Goal: Information Seeking & Learning: Understand process/instructions

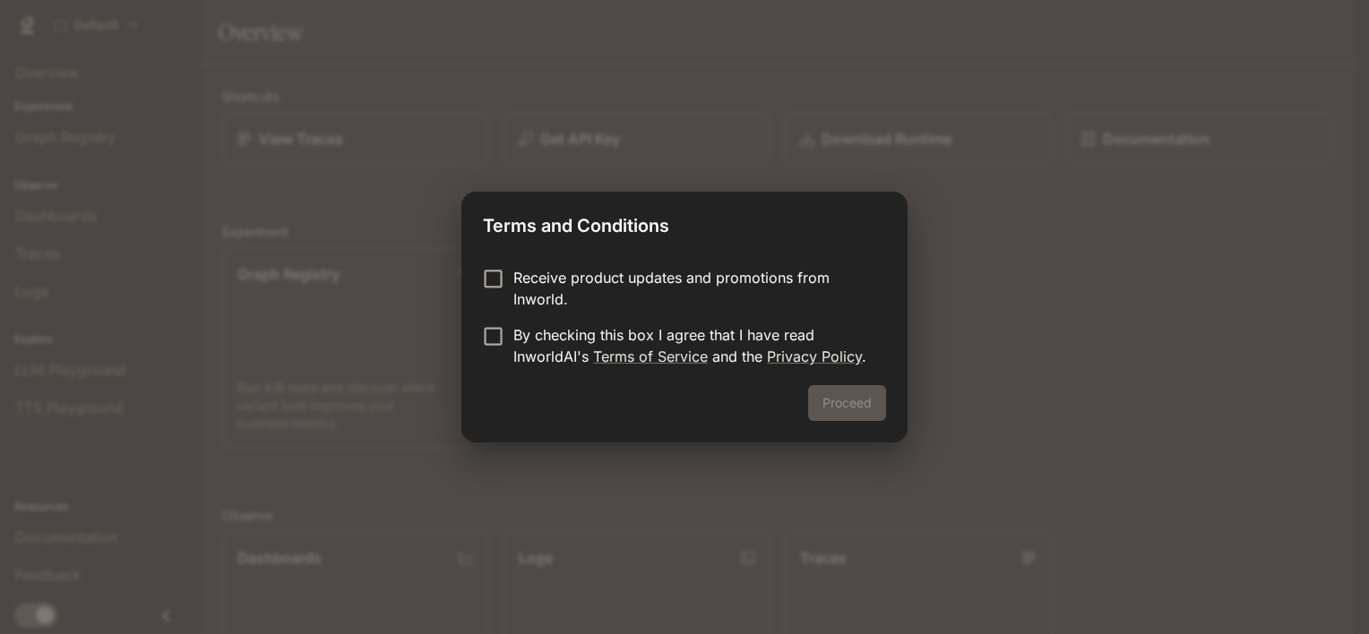
click at [498, 268] on div "Receive product updates and promotions from Inworld. By checking this box I agr…" at bounding box center [684, 319] width 446 height 133
click at [503, 312] on form "Receive product updates and promotions from Inworld. By checking this box I agr…" at bounding box center [684, 317] width 403 height 100
click at [832, 405] on button "Proceed" at bounding box center [847, 403] width 78 height 36
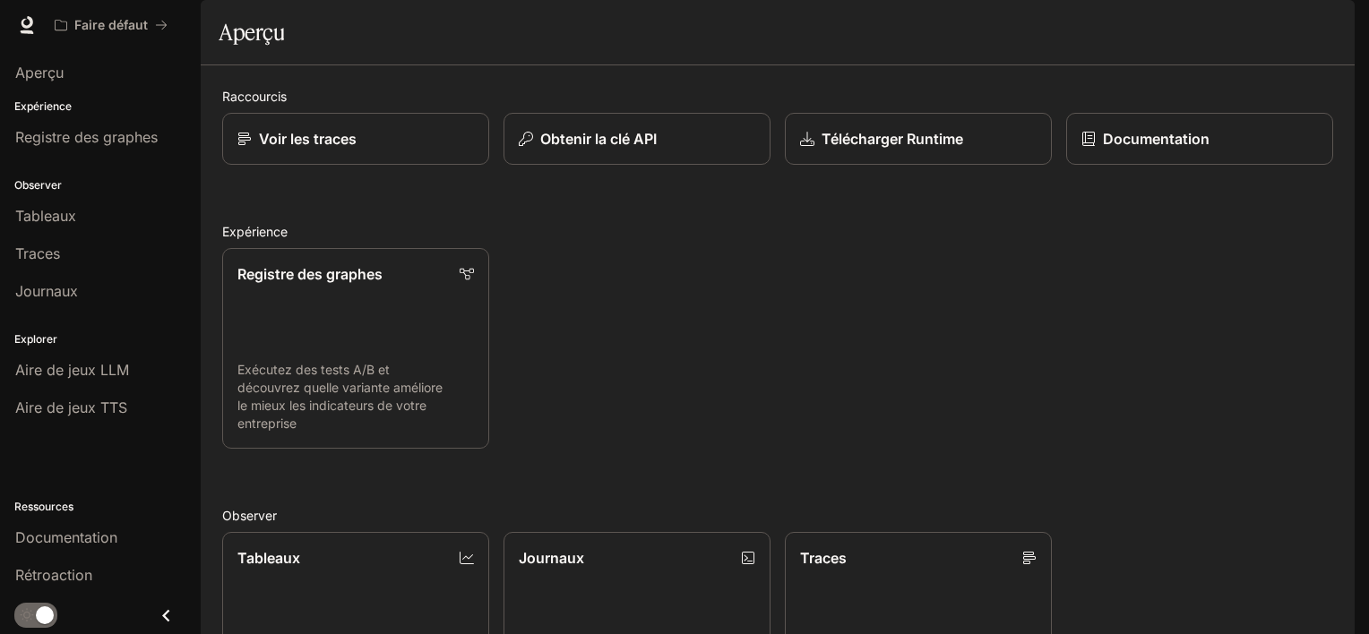
click at [792, 296] on div "Registre des graphes Exécutez des tests A/B et découvrez quelle variante amélio…" at bounding box center [770, 341] width 1125 height 215
click at [108, 366] on span "Aire de jeux LLM" at bounding box center [72, 370] width 114 height 22
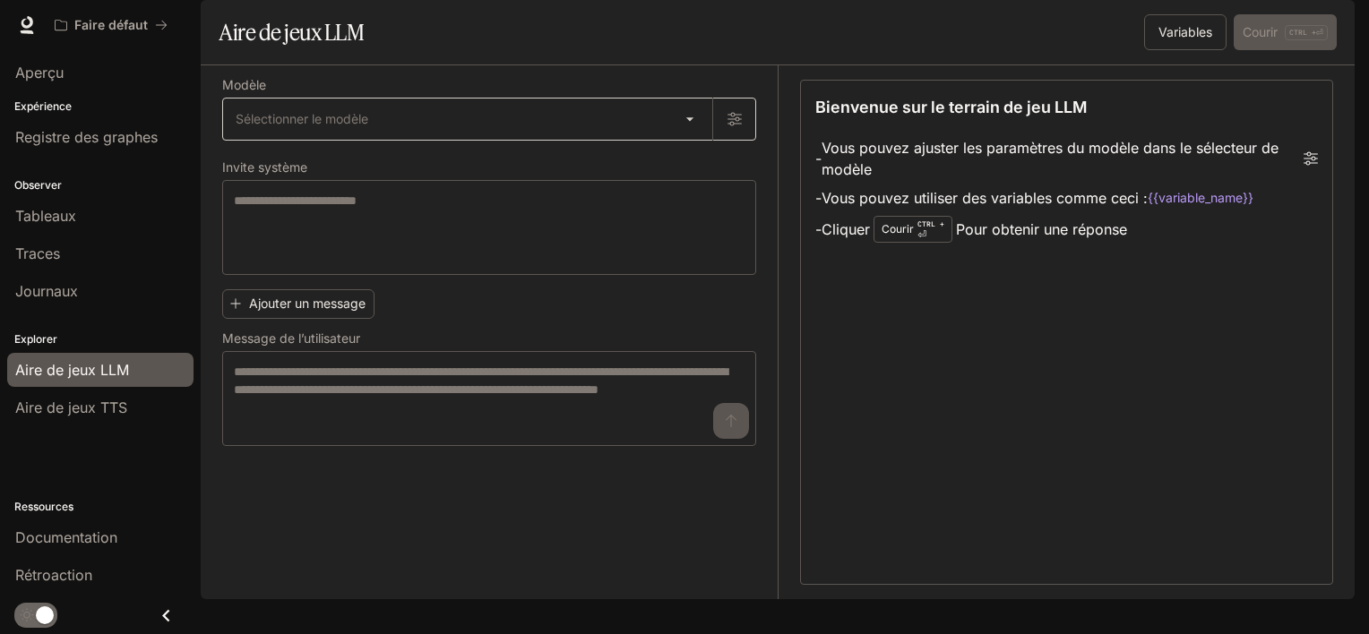
click at [323, 154] on body "Aller au contenu principal Faire défaut Documentation Documentation Portal Aper…" at bounding box center [684, 317] width 1369 height 634
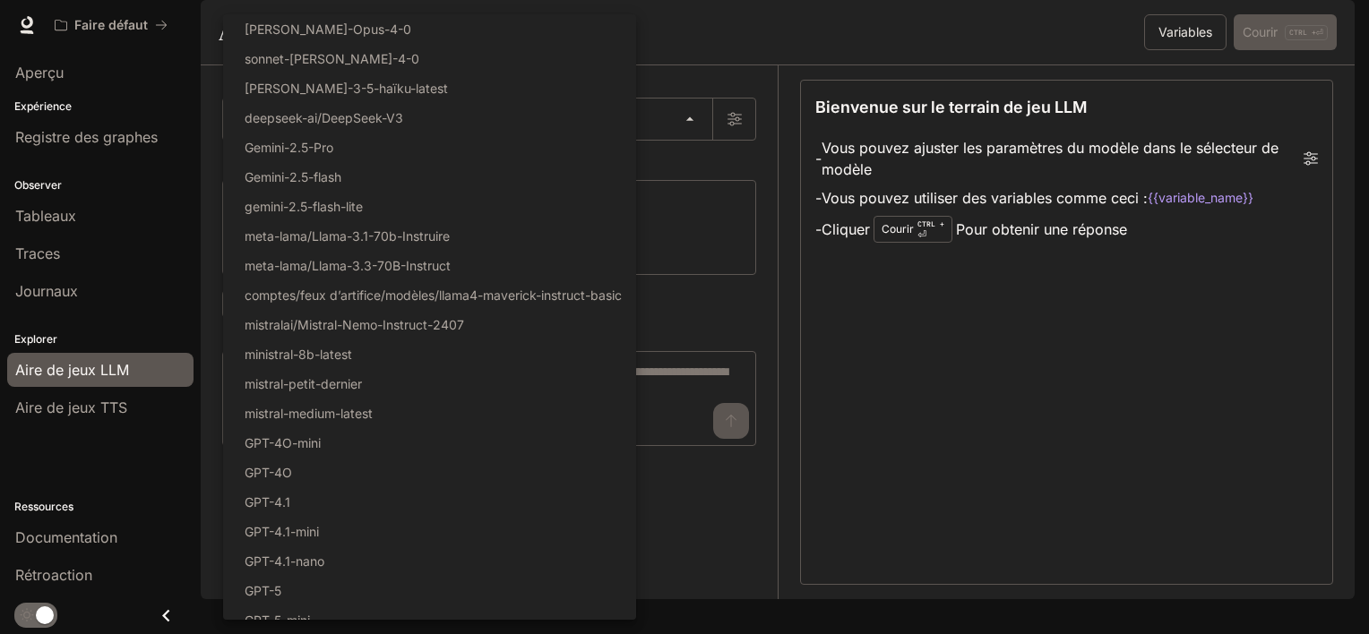
click at [721, 250] on div at bounding box center [684, 317] width 1369 height 634
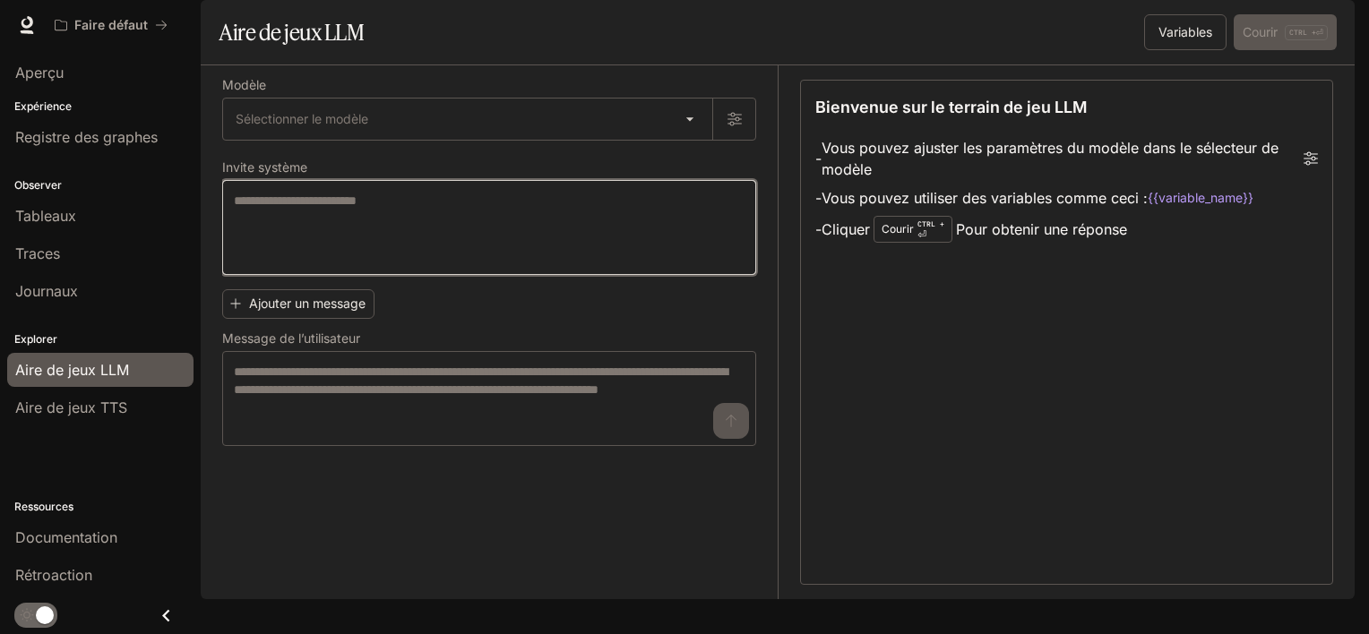
click at [559, 263] on textarea at bounding box center [489, 228] width 511 height 72
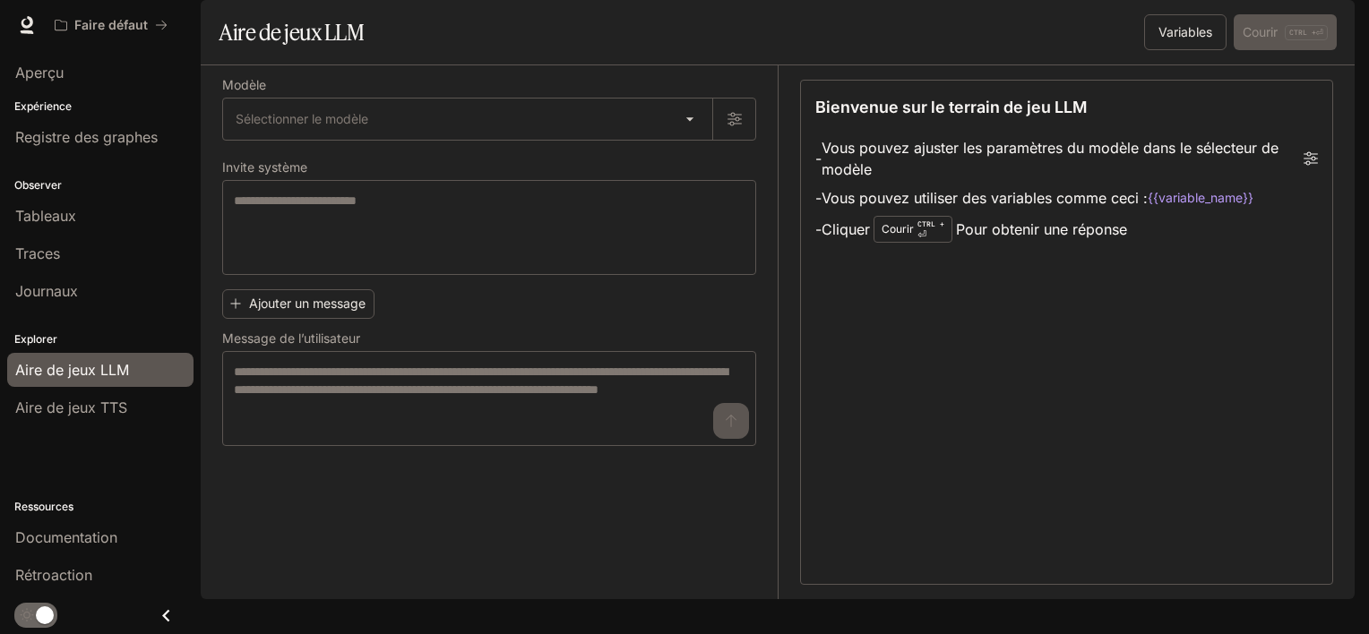
click at [322, 519] on div "Modèle Sélectionner le modèle ​ Invite système * ​ Ajouter un message Message d…" at bounding box center [499, 332] width 555 height 534
click at [39, 69] on span "Aperçu" at bounding box center [39, 73] width 48 height 22
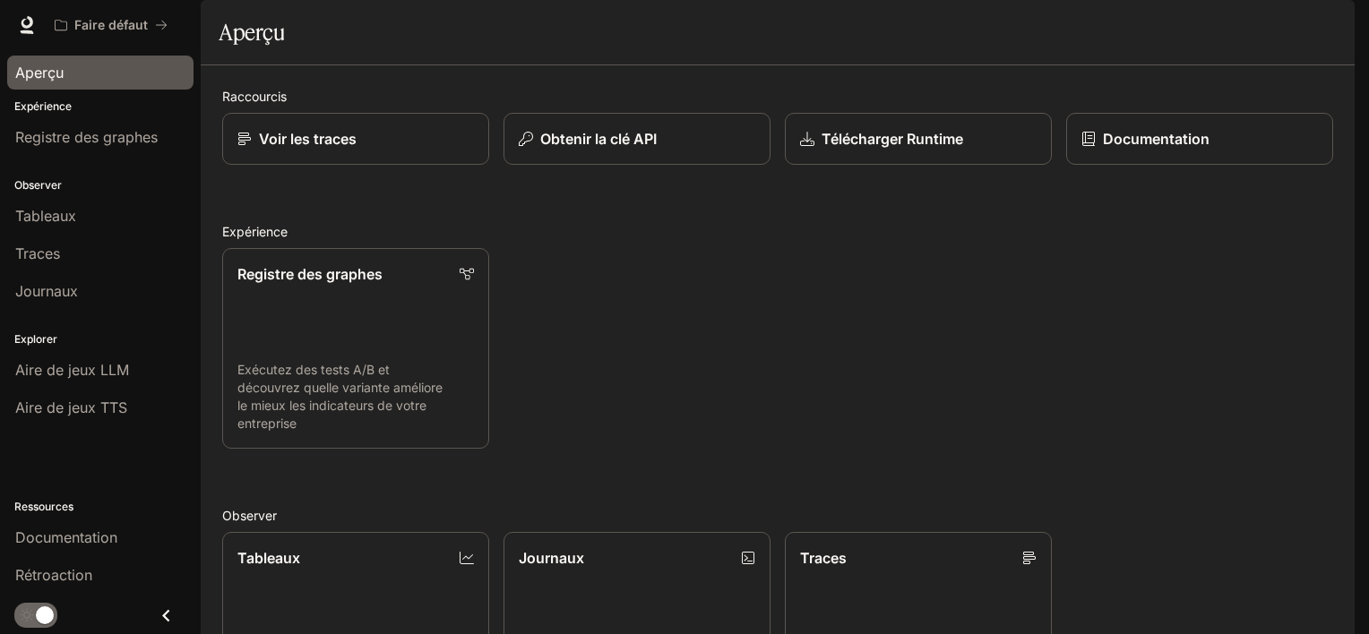
drag, startPoint x: 366, startPoint y: 252, endPoint x: 889, endPoint y: 342, distance: 530.1
click at [889, 342] on div "Registre des graphes Exécutez des tests A/B et découvrez quelle variante amélio…" at bounding box center [770, 341] width 1125 height 215
click at [82, 143] on span "Registre des graphes" at bounding box center [86, 137] width 142 height 22
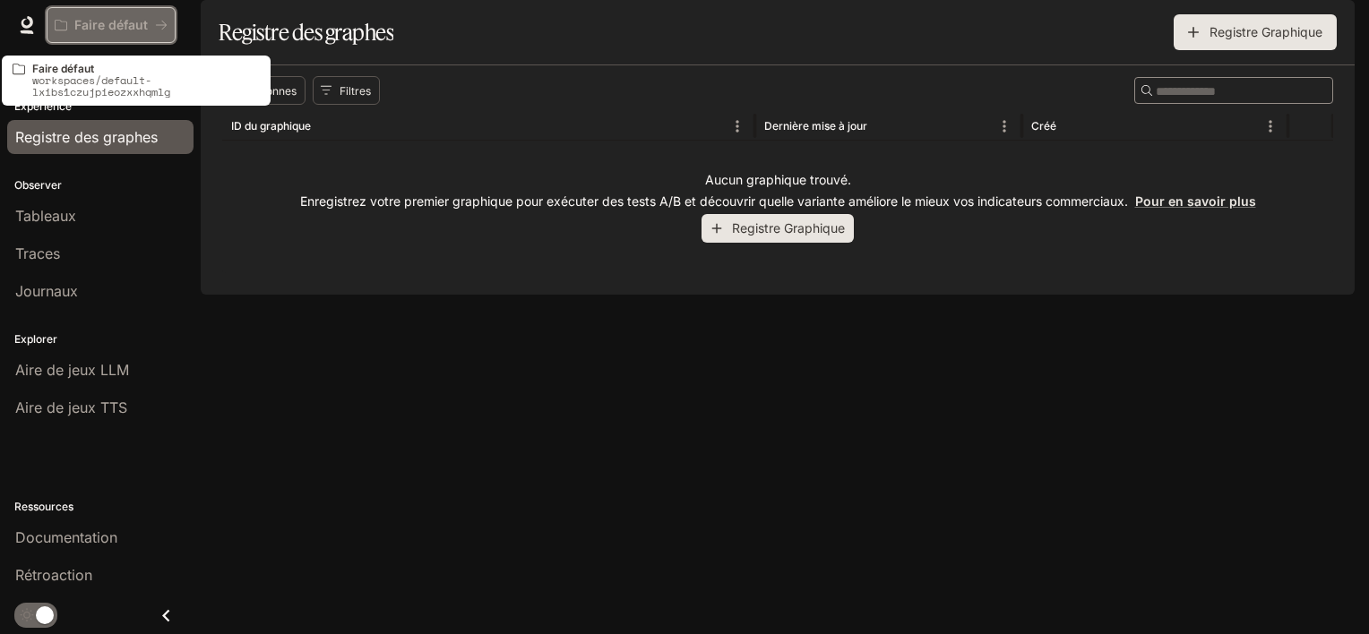
click at [91, 18] on p "Faire défaut" at bounding box center [110, 25] width 73 height 15
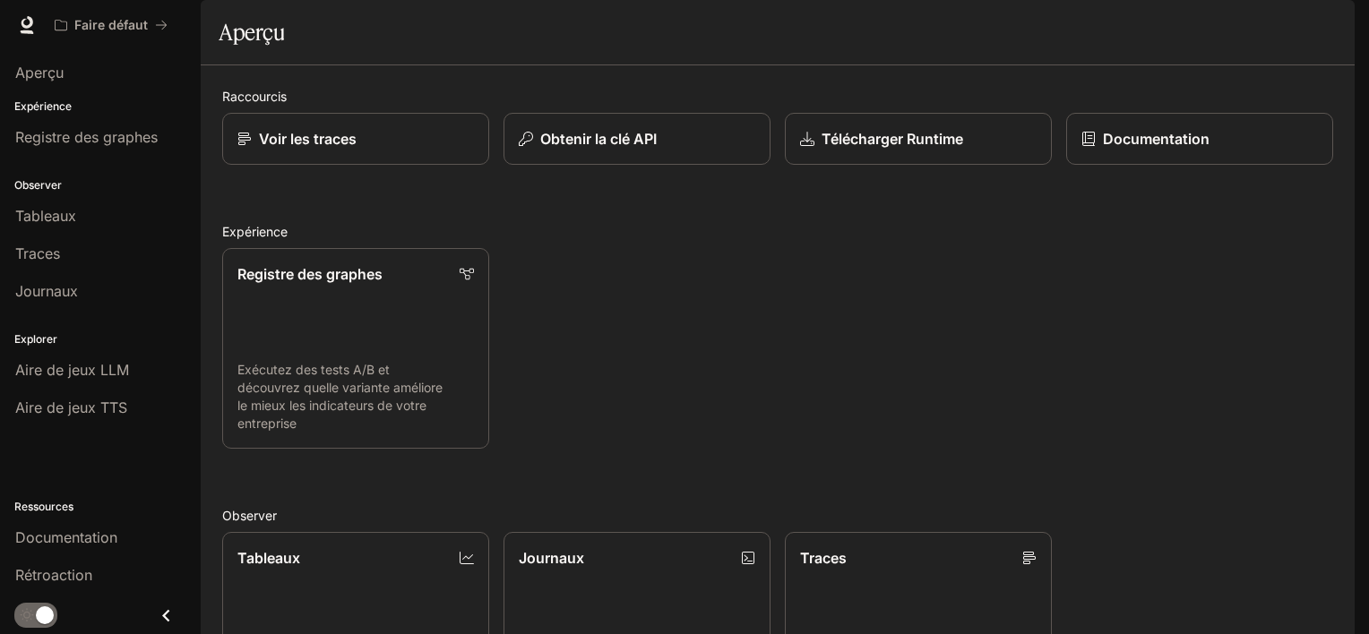
click at [158, 611] on icon "Fermer le tiroir" at bounding box center [166, 616] width 24 height 24
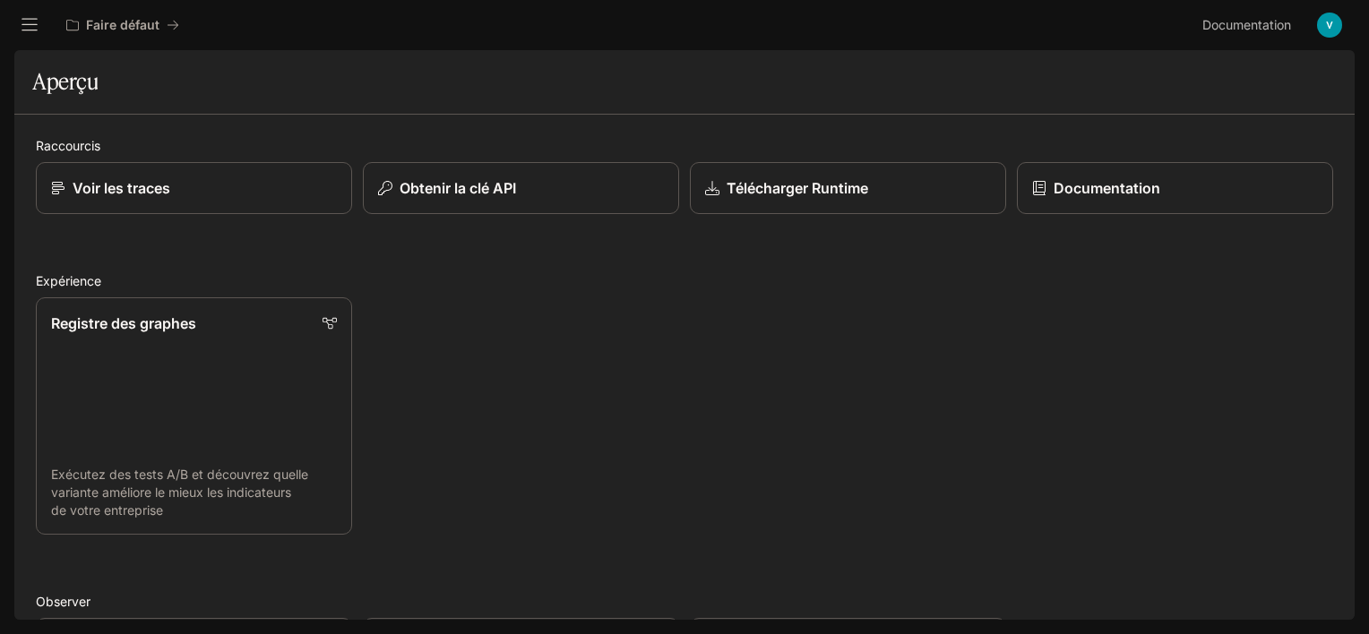
click at [30, 23] on icon "Ouvrir le tiroir" at bounding box center [30, 25] width 18 height 18
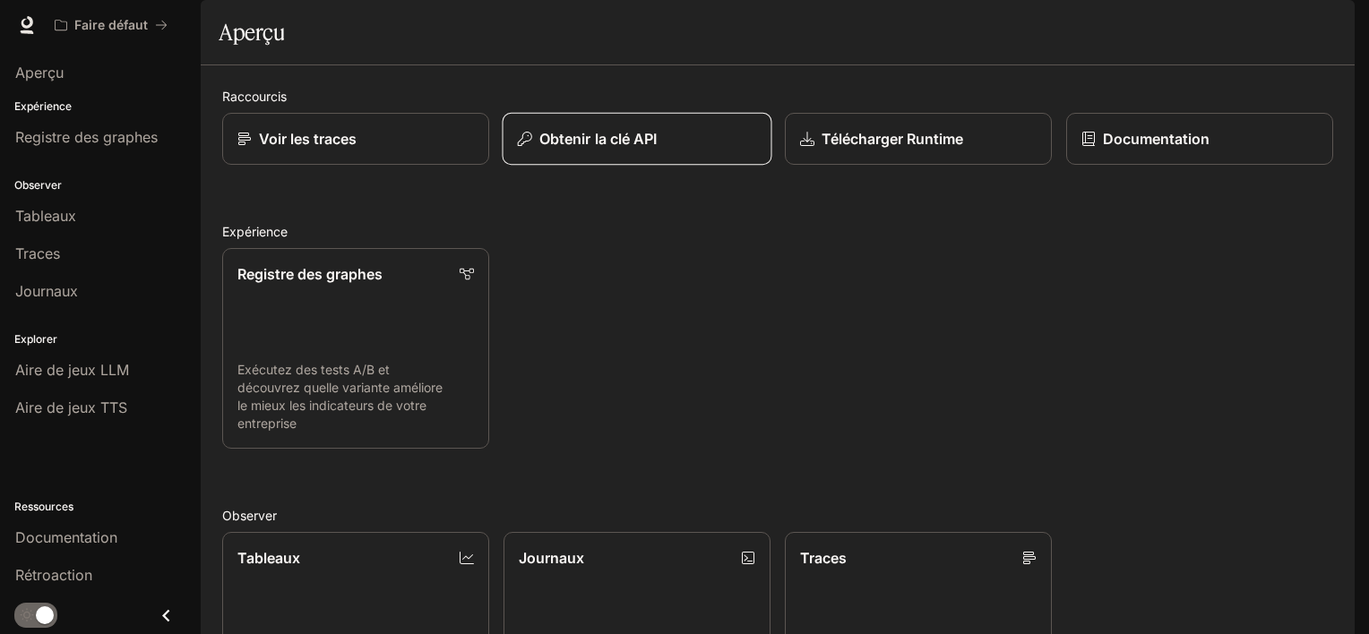
click at [627, 166] on button "Obtenir la clé API" at bounding box center [638, 139] width 270 height 53
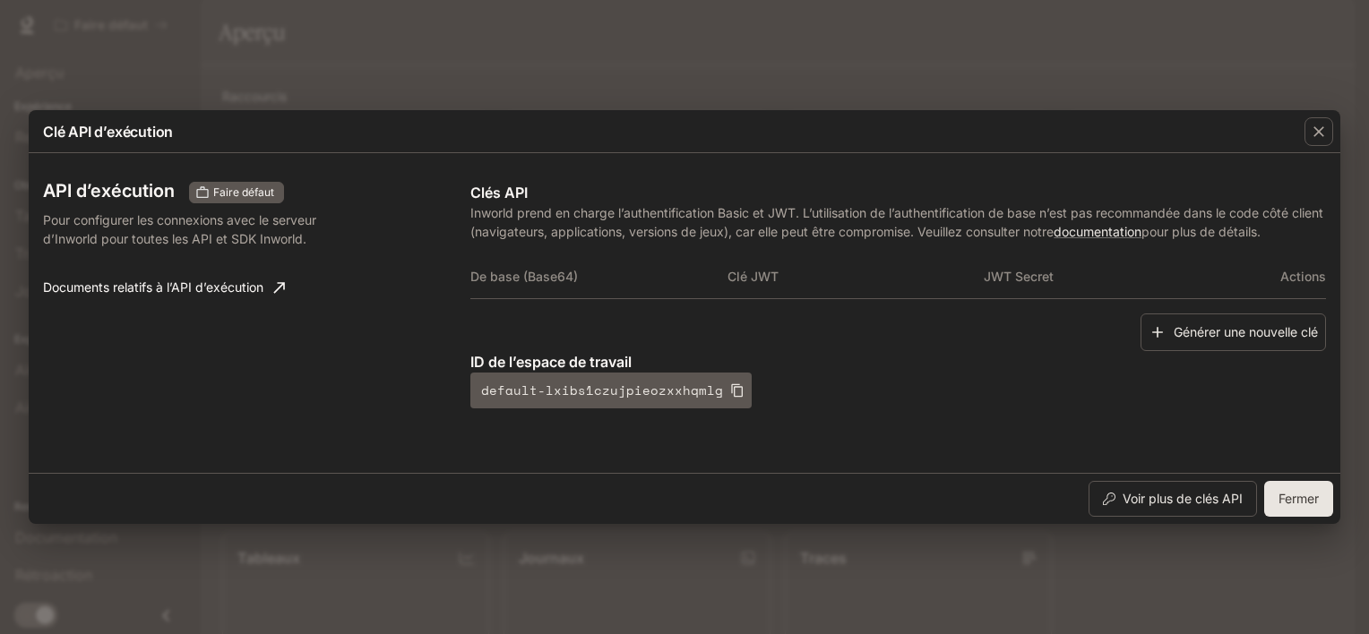
drag, startPoint x: 438, startPoint y: 222, endPoint x: 355, endPoint y: 421, distance: 215.6
click at [355, 421] on div "API d’exécution Faire défaut Pour configurer les connexions avec le serveur d’I…" at bounding box center [684, 312] width 1283 height 305
click at [1036, 564] on div "Clé API d’exécution API d’exécution Faire défaut Pour configurer les connexions…" at bounding box center [684, 317] width 1369 height 634
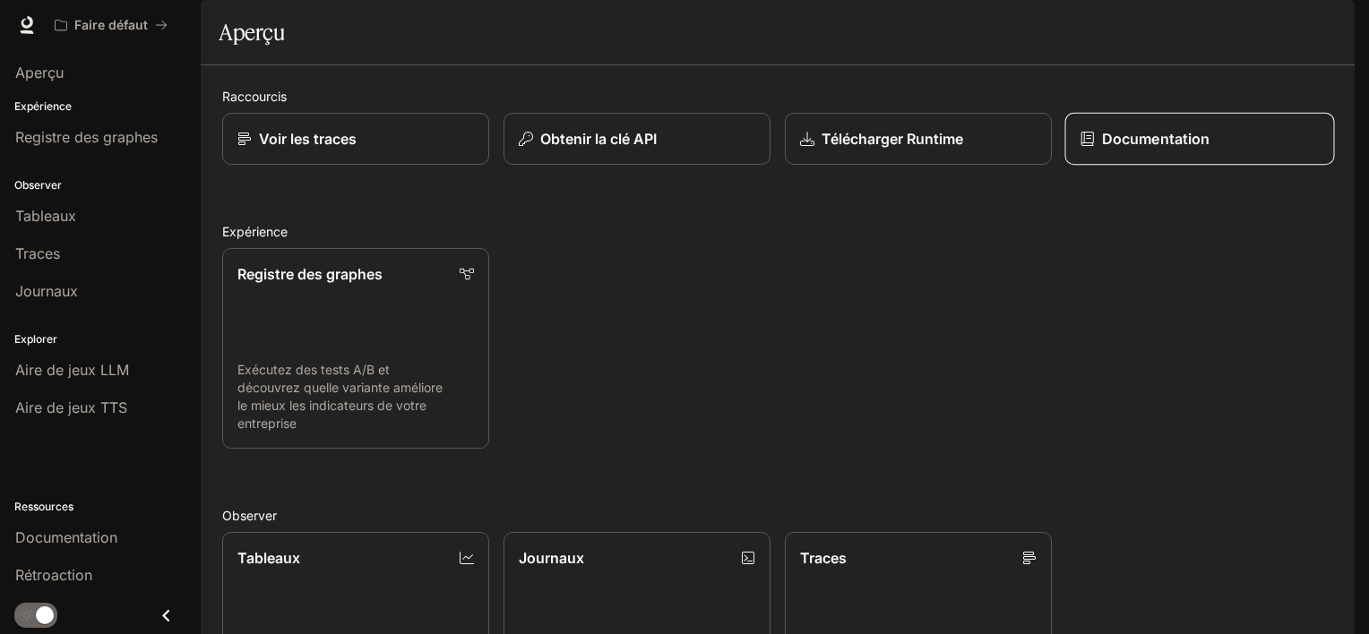
click at [1215, 166] on link "Documentation" at bounding box center [1200, 139] width 270 height 53
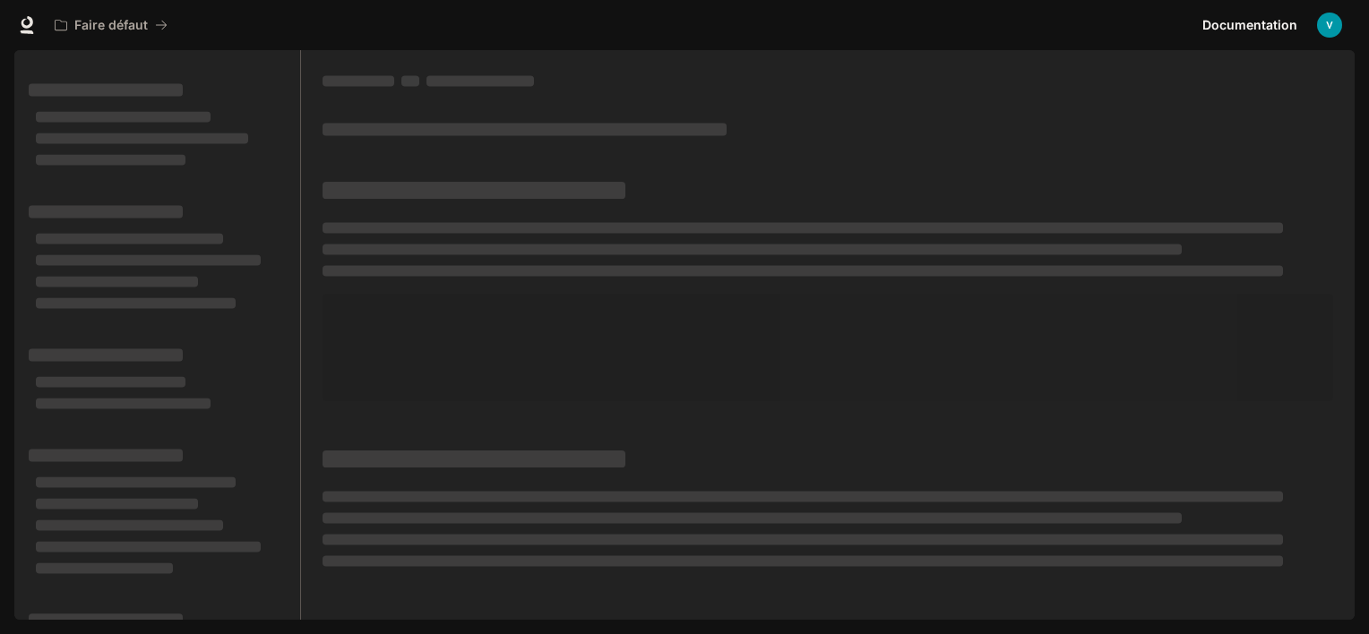
click at [226, 28] on div "Faire défaut" at bounding box center [621, 25] width 1149 height 36
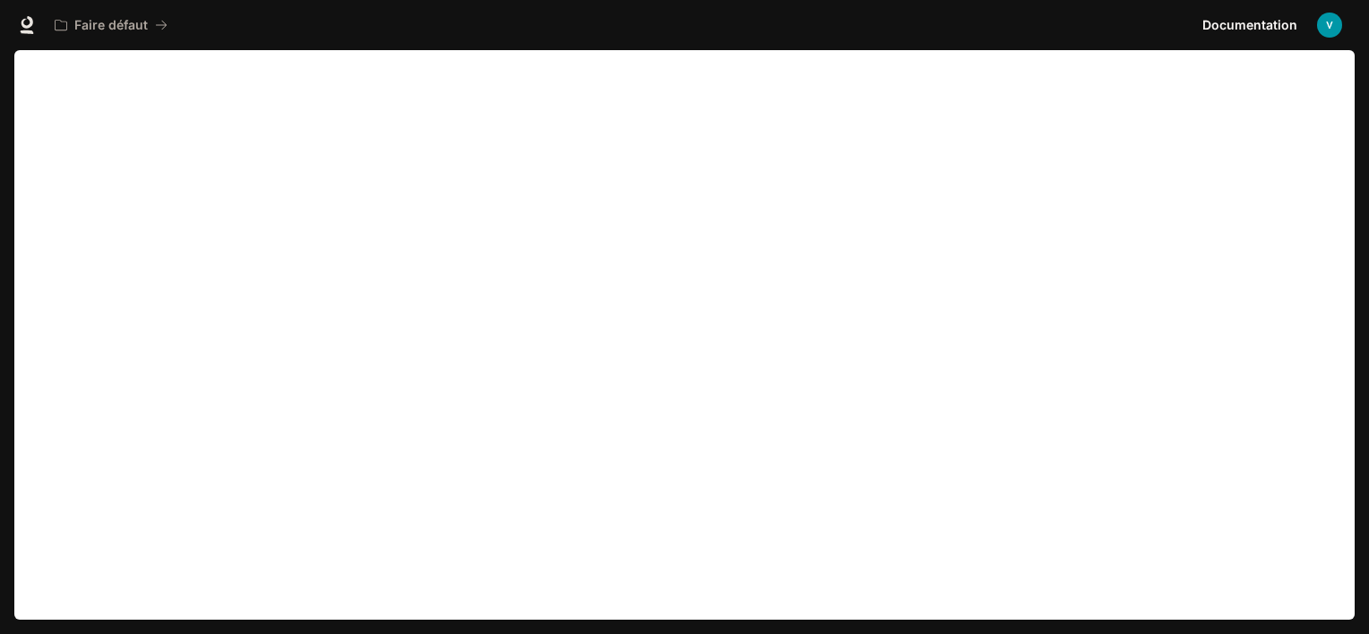
click at [1276, 31] on span "Documentation" at bounding box center [1249, 25] width 95 height 22
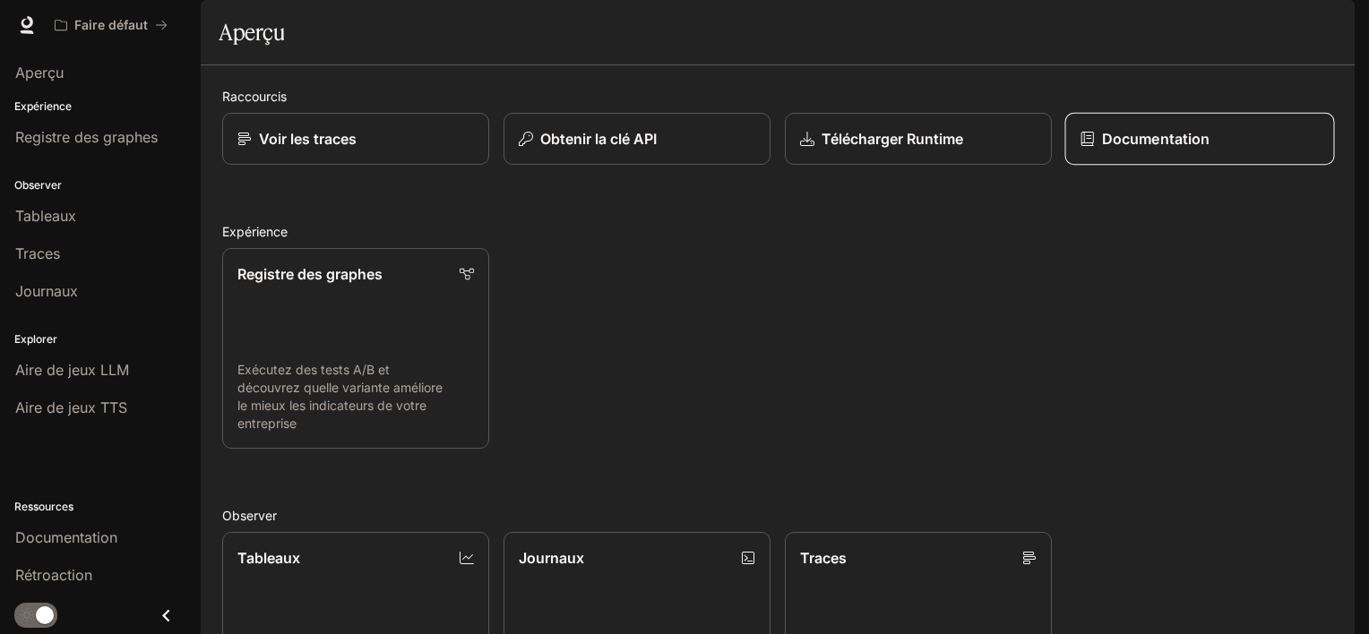
click at [1105, 150] on p "Documentation" at bounding box center [1156, 139] width 108 height 22
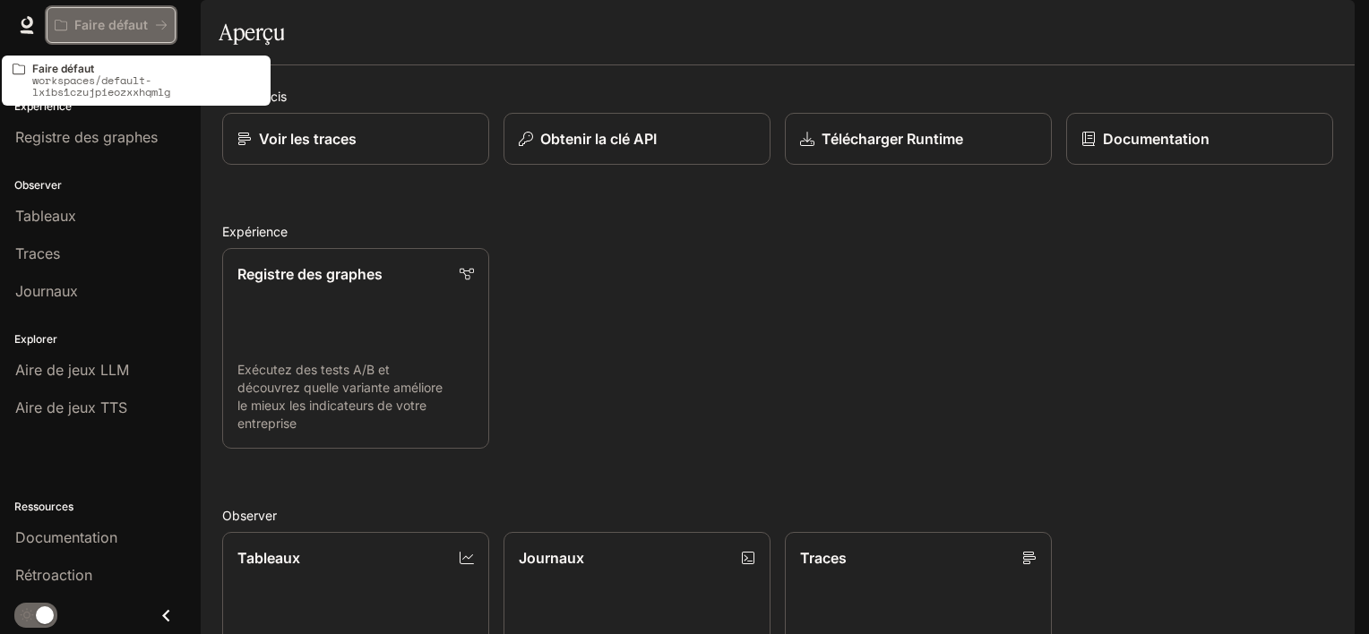
click at [125, 31] on p "Faire défaut" at bounding box center [110, 25] width 73 height 15
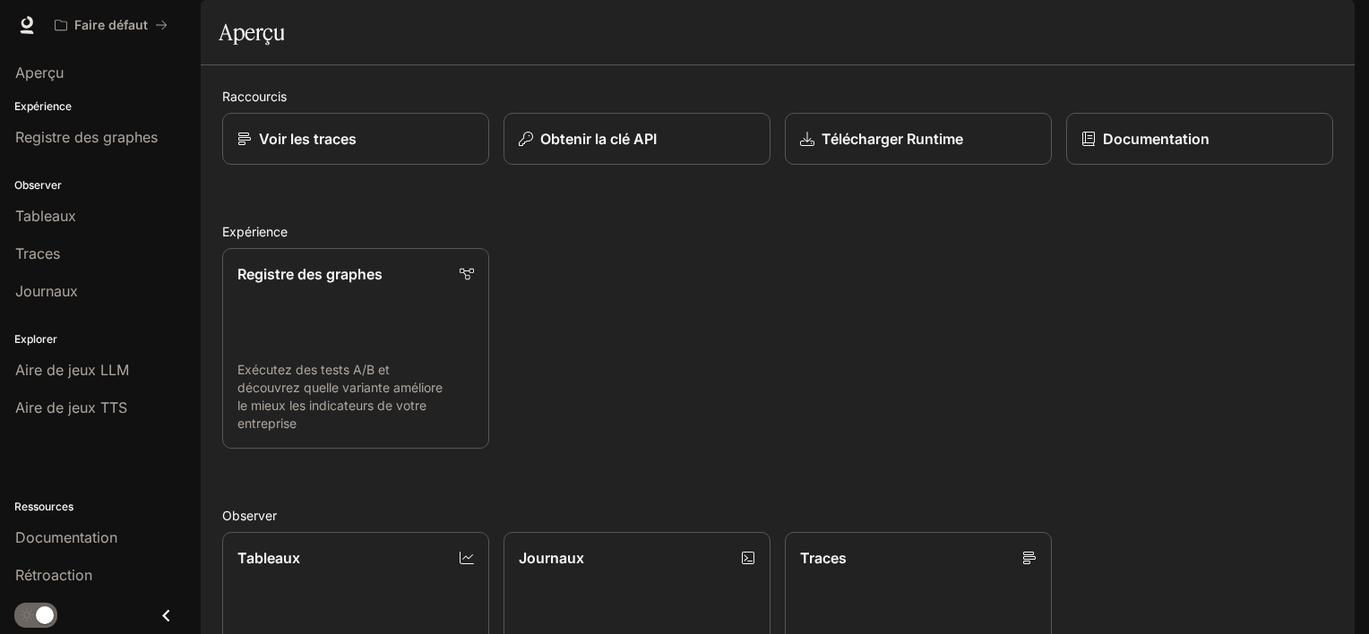
scroll to position [460, 0]
click at [67, 262] on div "Traces" at bounding box center [100, 254] width 170 height 22
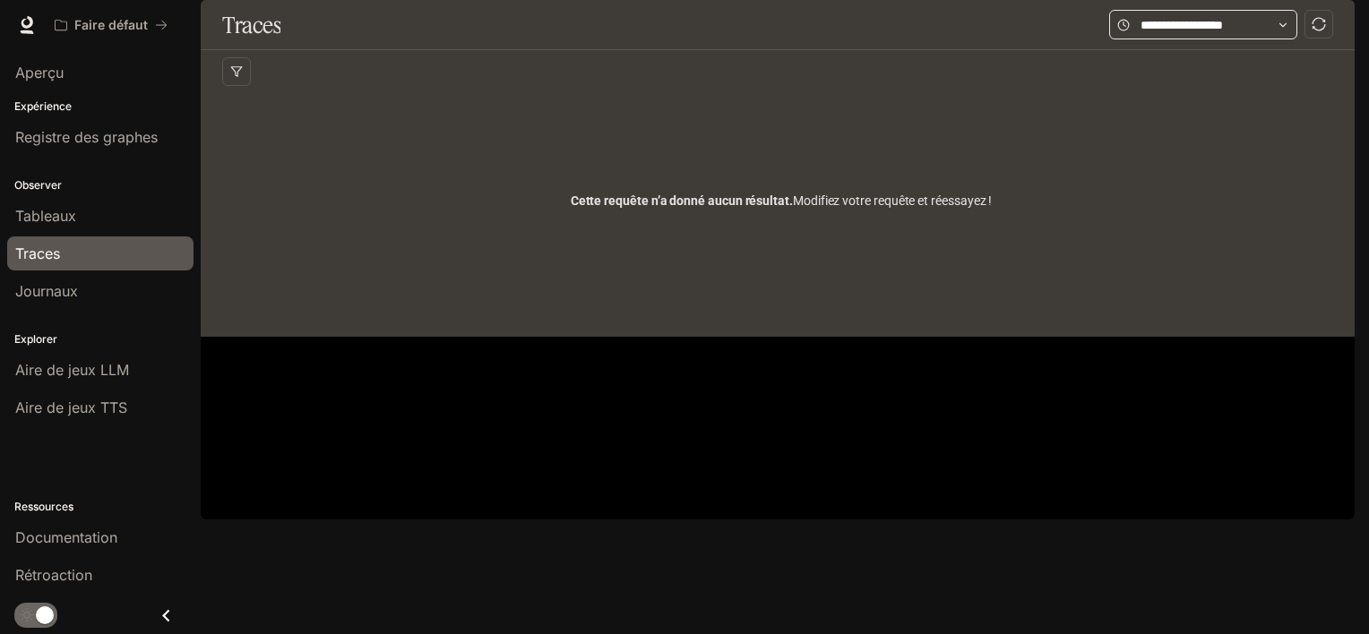
click at [1150, 39] on span at bounding box center [1203, 25] width 188 height 30
drag, startPoint x: 1116, startPoint y: 168, endPoint x: 1107, endPoint y: 171, distance: 9.6
click at [1112, 169] on div "Cette requête n’a donné aucun résultat. Modifiez votre requête et réessayez !" at bounding box center [781, 200] width 1118 height 215
click at [68, 297] on span "Journaux" at bounding box center [46, 291] width 63 height 22
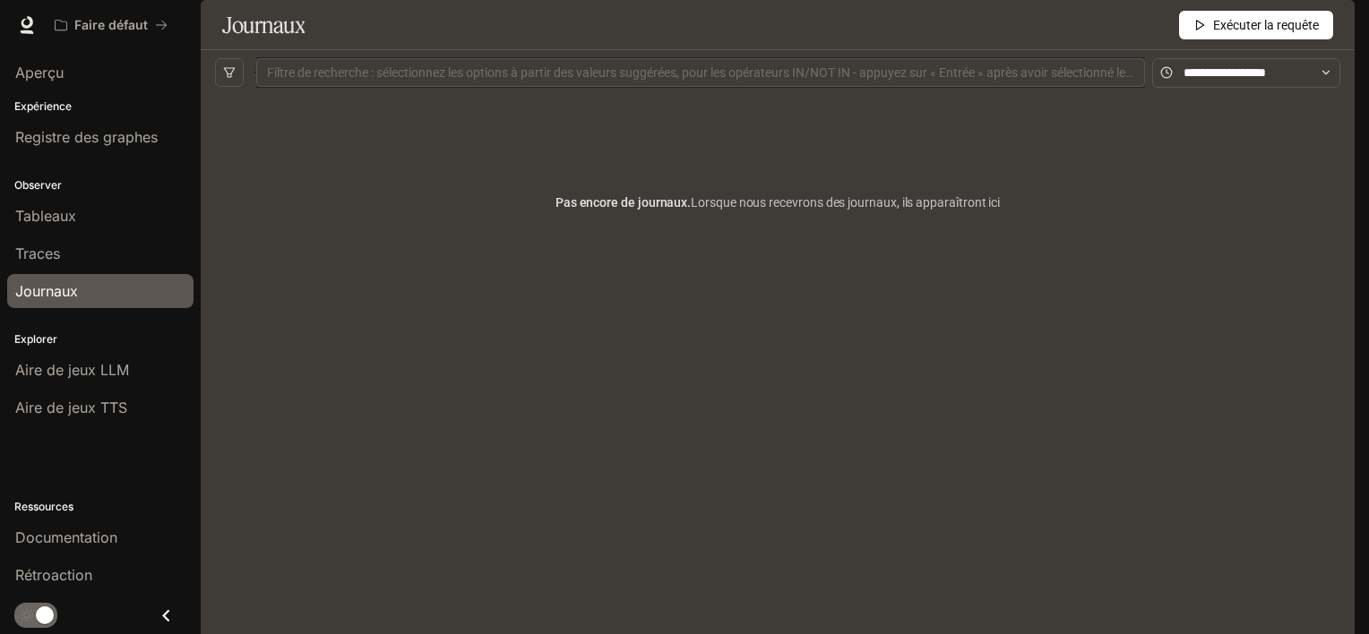
click at [879, 87] on div "Filtre de recherche : sélectionnez les options à partir des valeurs suggérées, …" at bounding box center [700, 72] width 889 height 29
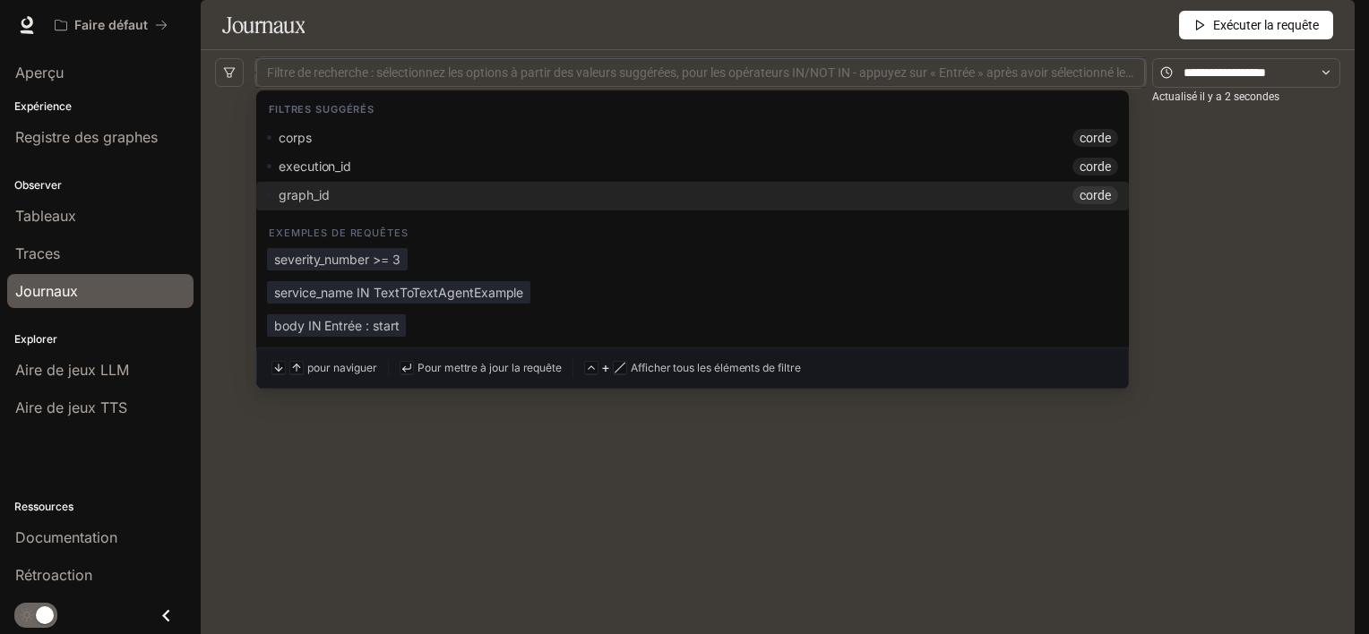
scroll to position [81, 0]
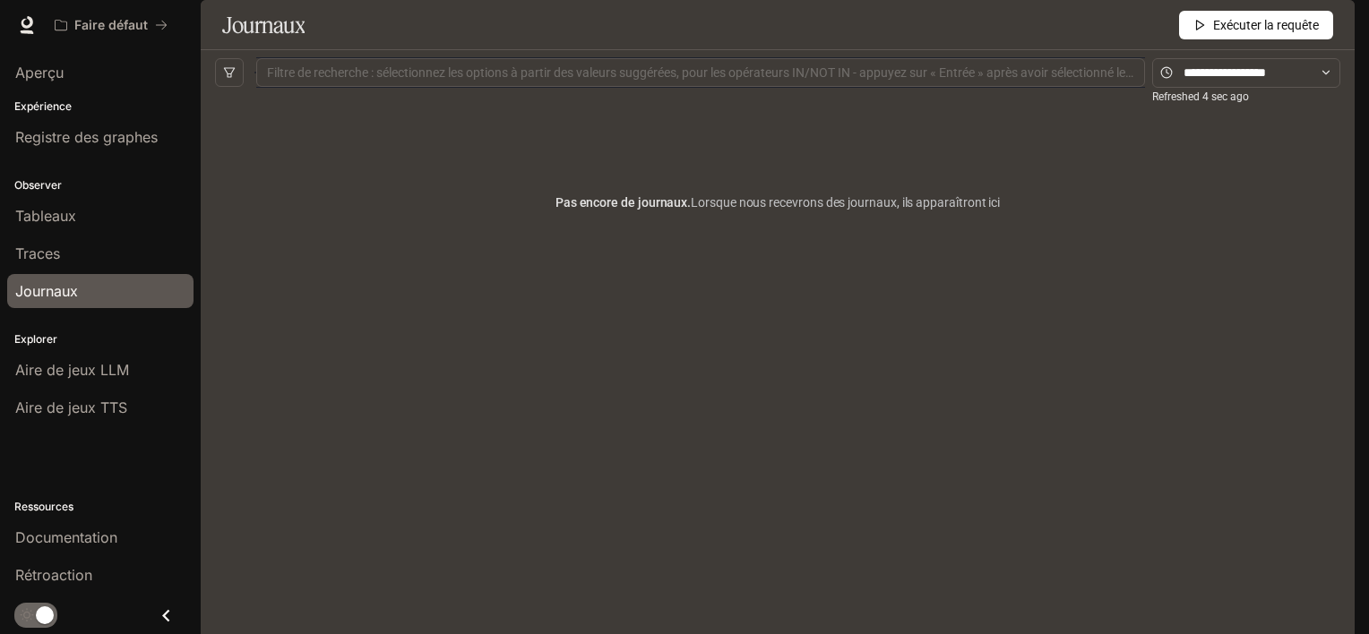
click at [753, 447] on div "Pas encore de journaux. Lorsque nous recevrons des journaux, ils apparaîtront i…" at bounding box center [777, 335] width 1125 height 480
click at [34, 26] on icon at bounding box center [27, 25] width 18 height 18
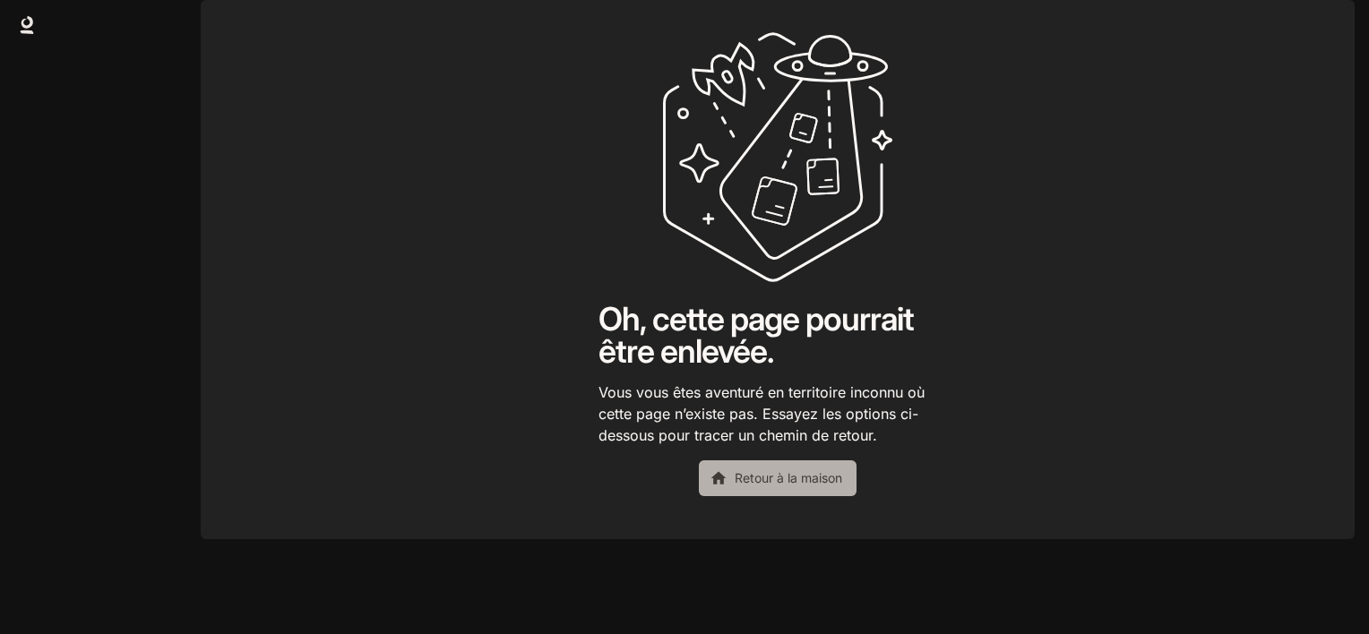
click at [780, 490] on font "Retour à la maison" at bounding box center [789, 479] width 108 height 22
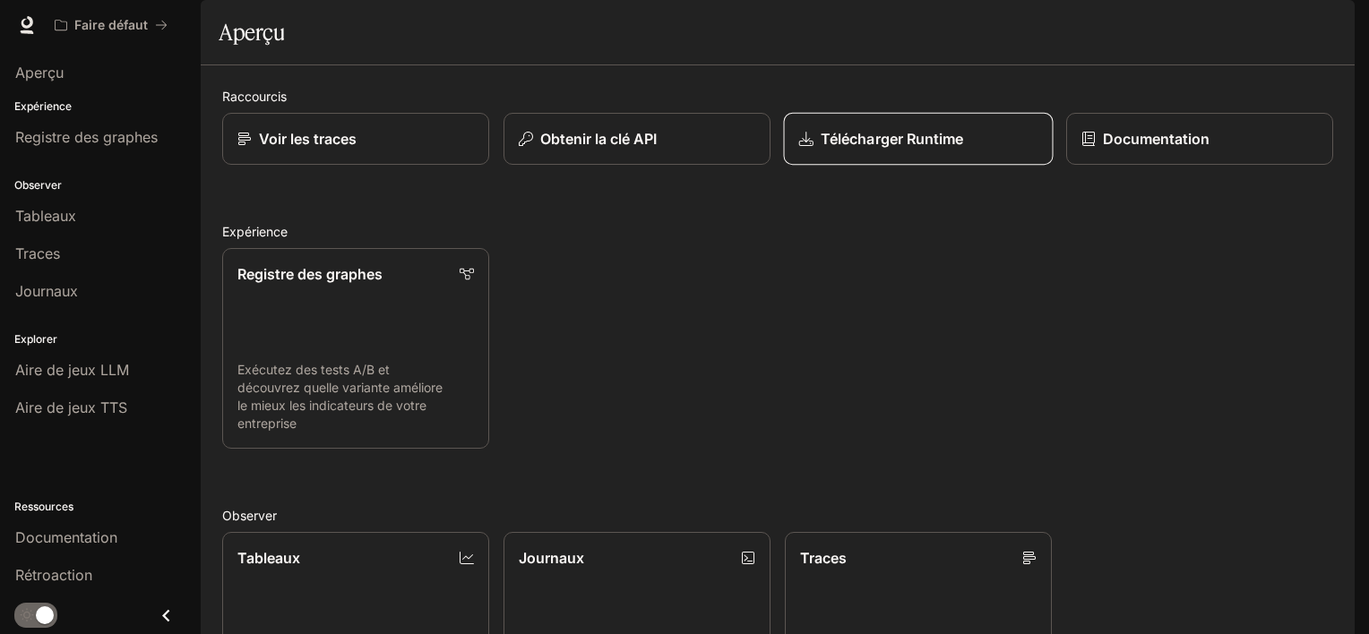
click at [1021, 150] on div "Télécharger Runtime" at bounding box center [918, 139] width 239 height 22
click at [25, 29] on icon at bounding box center [27, 25] width 18 height 18
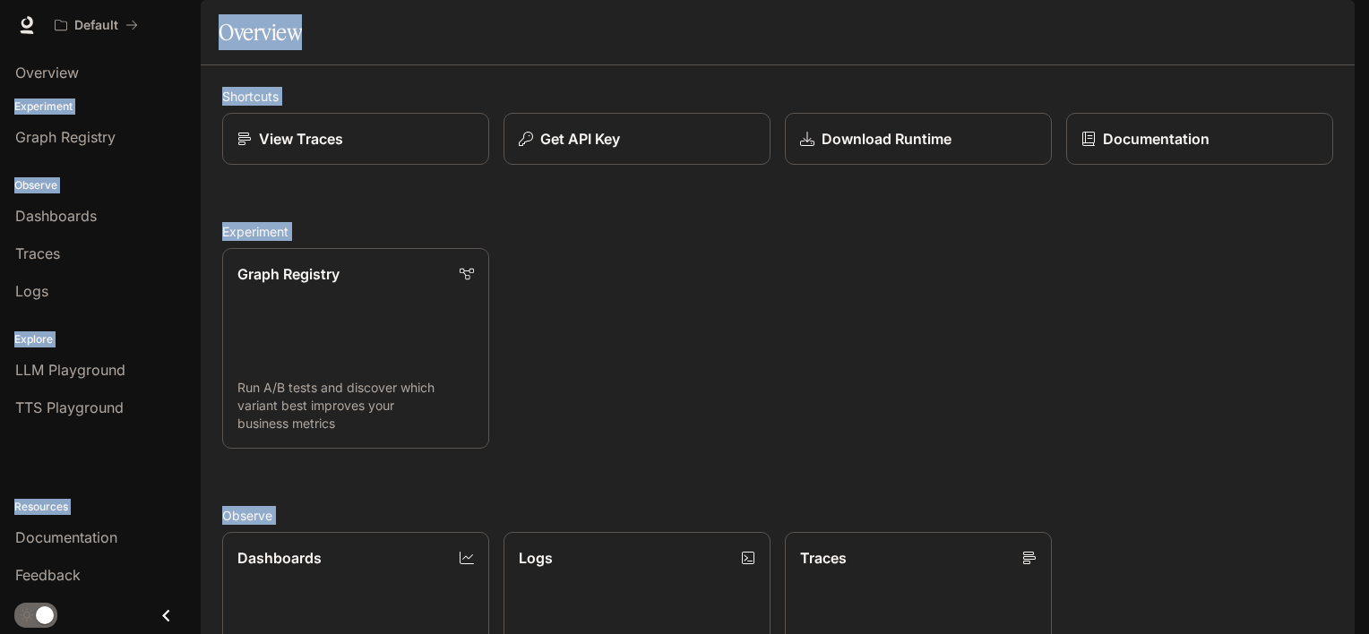
scroll to position [460, 0]
drag, startPoint x: 7, startPoint y: 24, endPoint x: 897, endPoint y: 229, distance: 913.0
click at [897, 229] on div "Skip to main content Default Documentation Documentation Portal Overview Experi…" at bounding box center [684, 317] width 1369 height 634
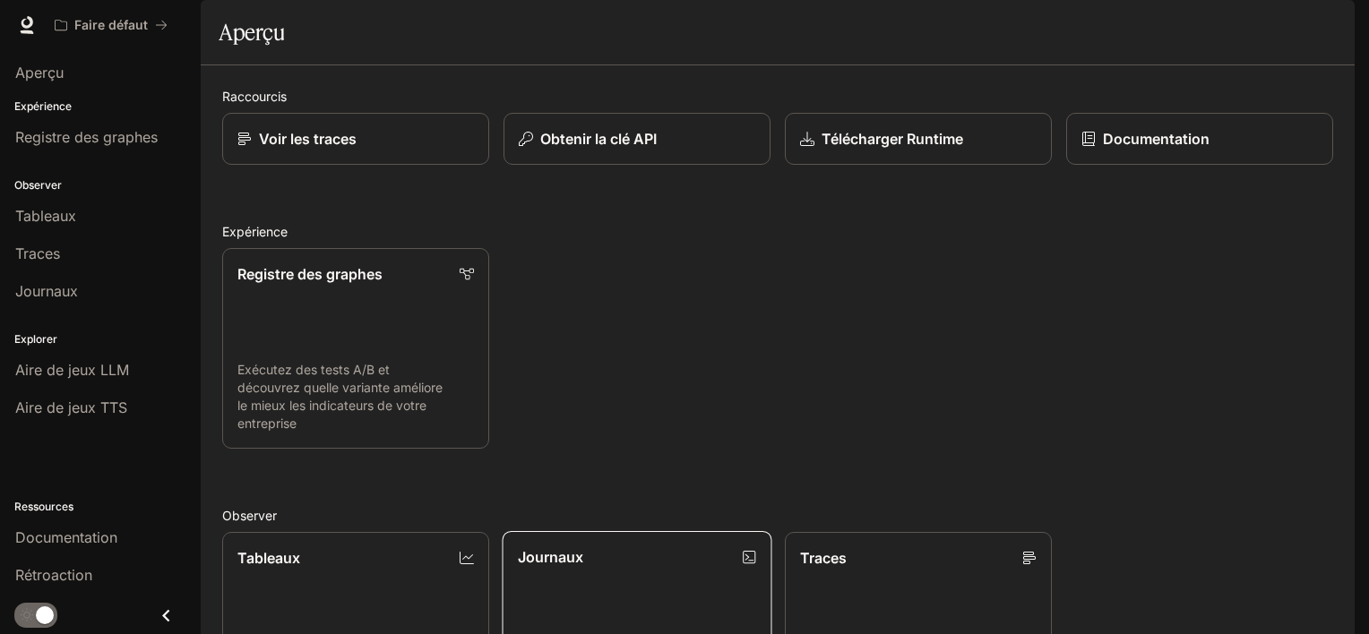
scroll to position [448, 0]
click at [89, 149] on link "Registre des graphes" at bounding box center [100, 137] width 186 height 34
click at [1157, 150] on p "Documentation" at bounding box center [1156, 139] width 108 height 22
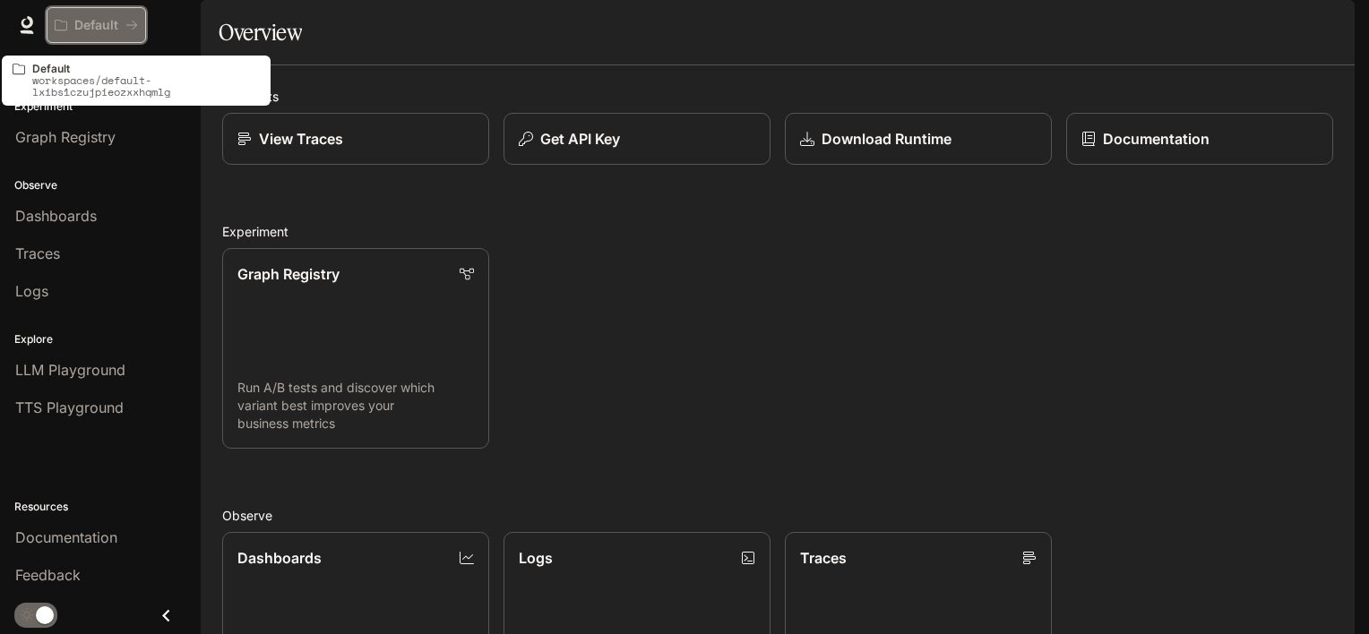
click at [60, 24] on icon "All workspaces" at bounding box center [61, 25] width 13 height 13
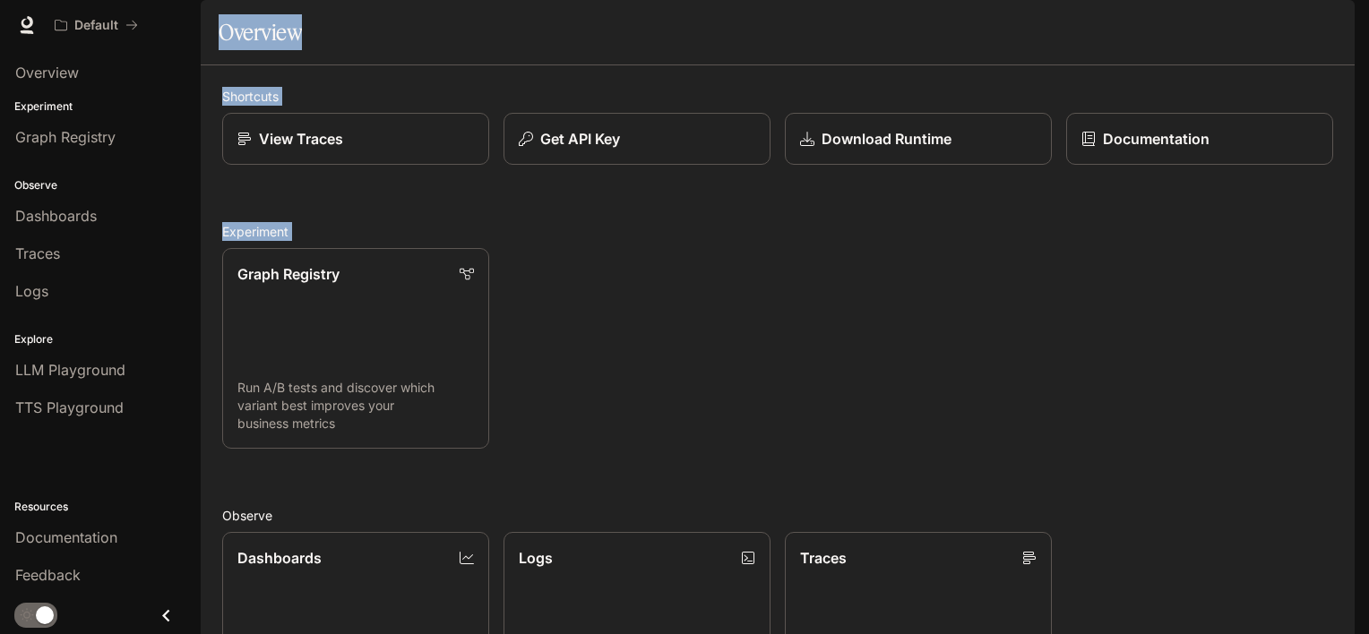
drag, startPoint x: 210, startPoint y: 79, endPoint x: 674, endPoint y: 323, distance: 524.6
click at [674, 323] on main "Portal Overview Experiment Graph Registry Observe Dashboards Traces Logs Explor…" at bounding box center [778, 518] width 1154 height 1037
drag, startPoint x: 674, startPoint y: 323, endPoint x: 664, endPoint y: 367, distance: 45.0
click at [664, 367] on div "Graph Registry Run A/B tests and discover which variant best improves your busi…" at bounding box center [770, 341] width 1125 height 215
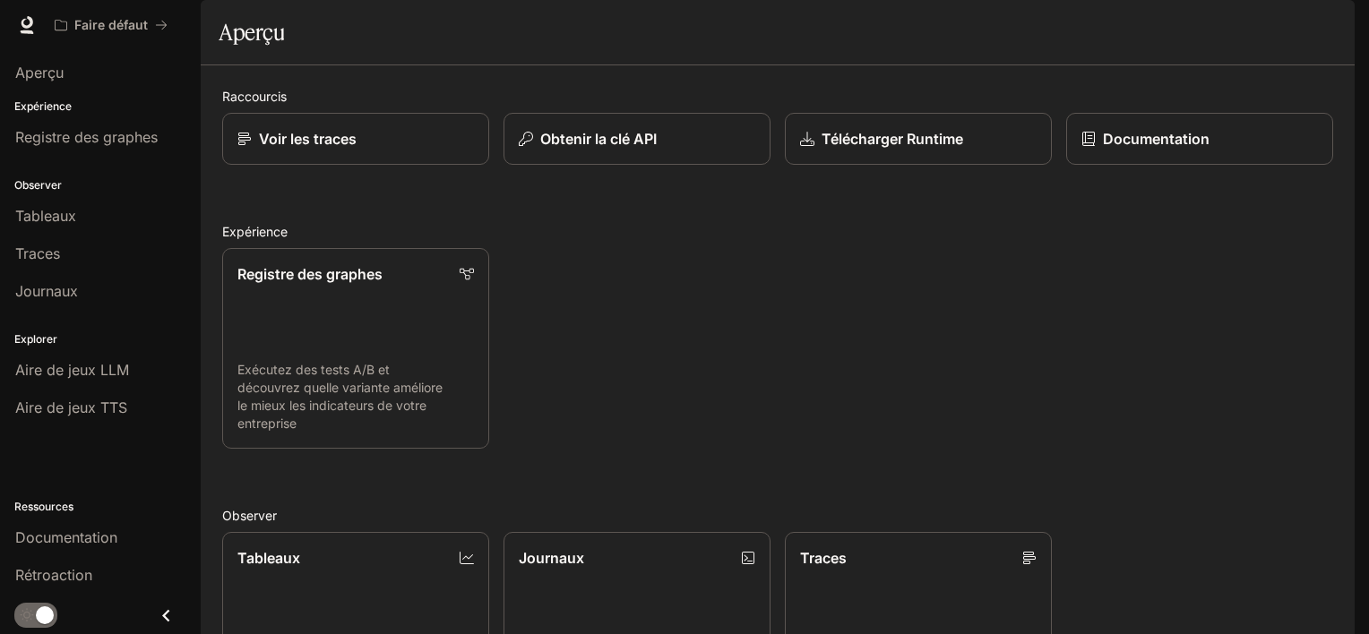
drag, startPoint x: 205, startPoint y: 180, endPoint x: 366, endPoint y: 241, distance: 171.5
click at [363, 237] on div "Raccourcis Voir les traces Obtenir la clé API Télécharger Runtime Documentation…" at bounding box center [778, 551] width 1154 height 972
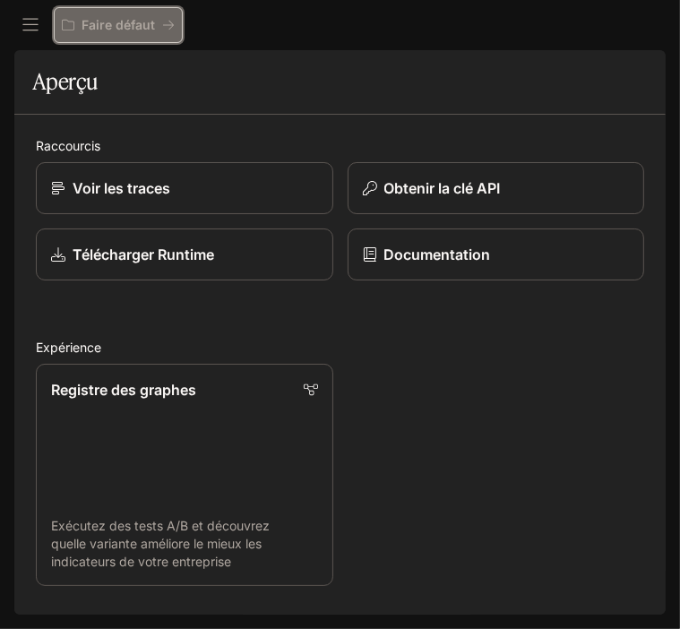
click at [105, 27] on p "Faire défaut" at bounding box center [118, 25] width 73 height 15
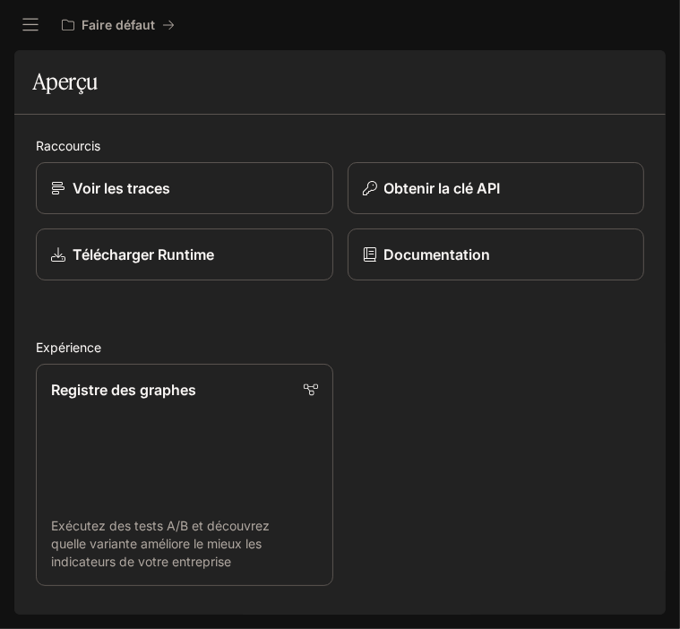
click at [13, 26] on div "Faire défaut Documentation Documentation" at bounding box center [340, 25] width 680 height 50
click at [31, 26] on icon "Ouvrir le tiroir" at bounding box center [31, 25] width 18 height 18
